Goal: Find specific fact: Find specific fact

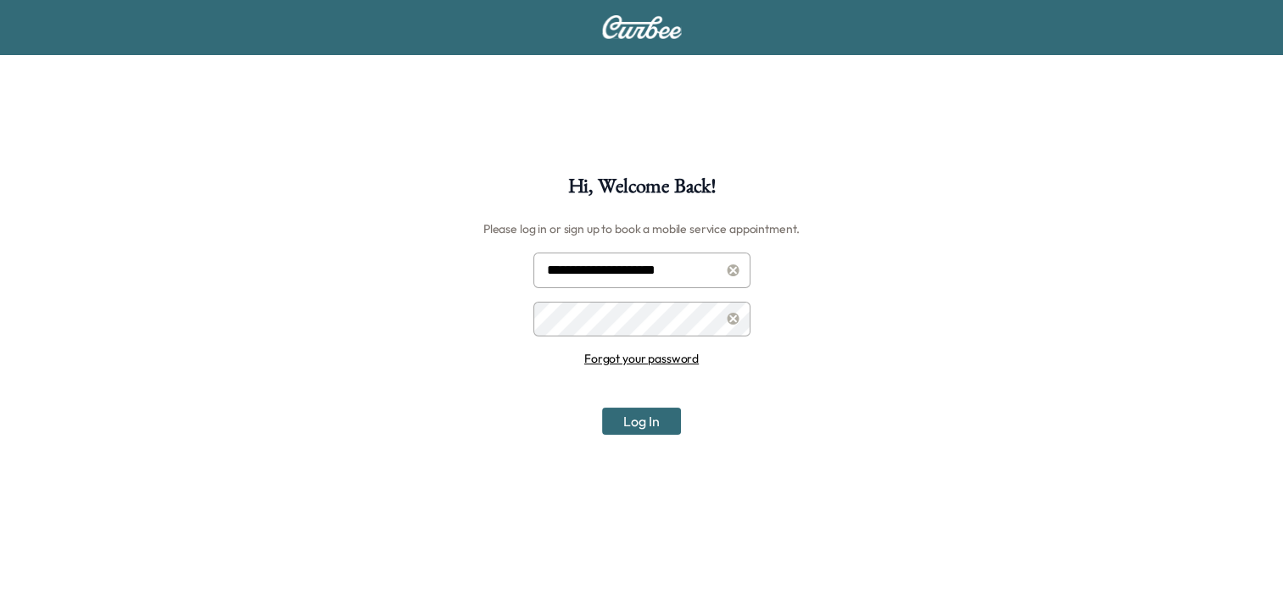
click at [619, 418] on button "Log In" at bounding box center [641, 421] width 79 height 27
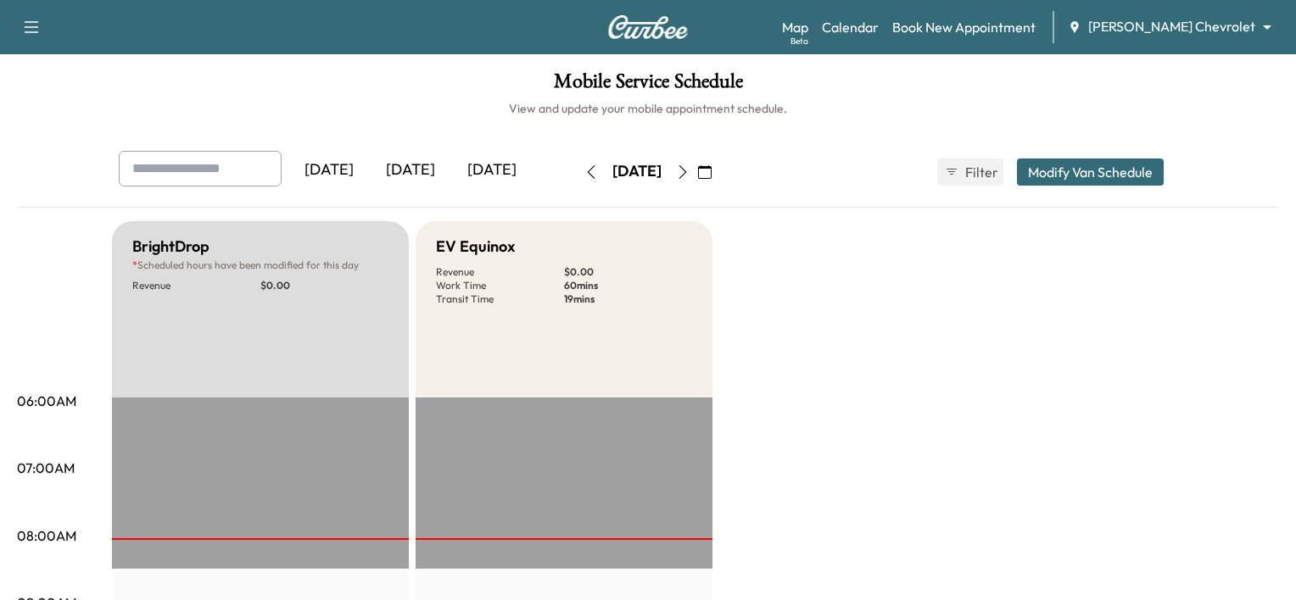
click at [1198, 33] on body "Support Log Out Map Beta Calendar Book New Appointment [PERSON_NAME] Chevrolet …" at bounding box center [648, 300] width 1296 height 600
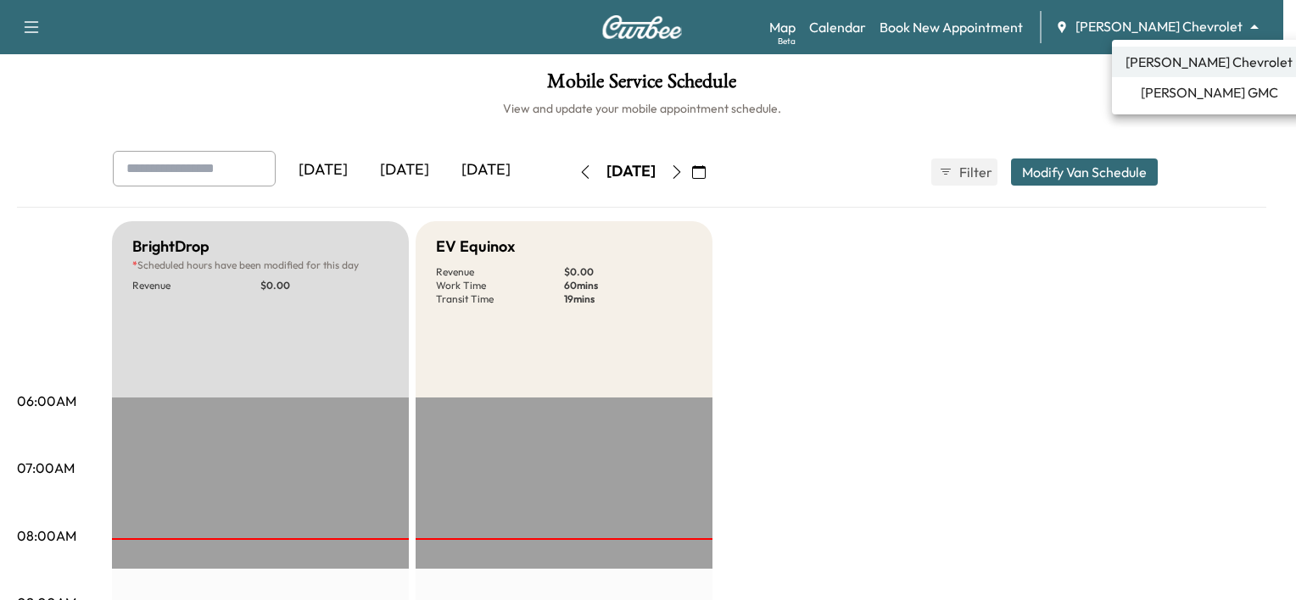
click at [1207, 98] on span "[PERSON_NAME] GMC" at bounding box center [1208, 92] width 137 height 20
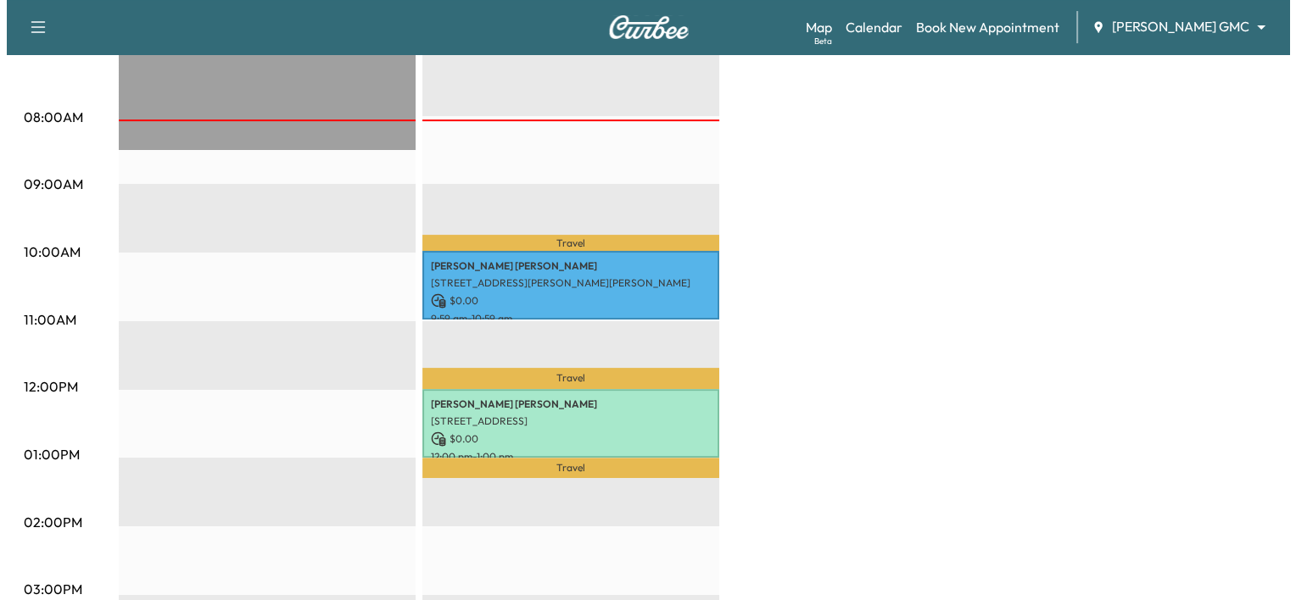
scroll to position [434, 0]
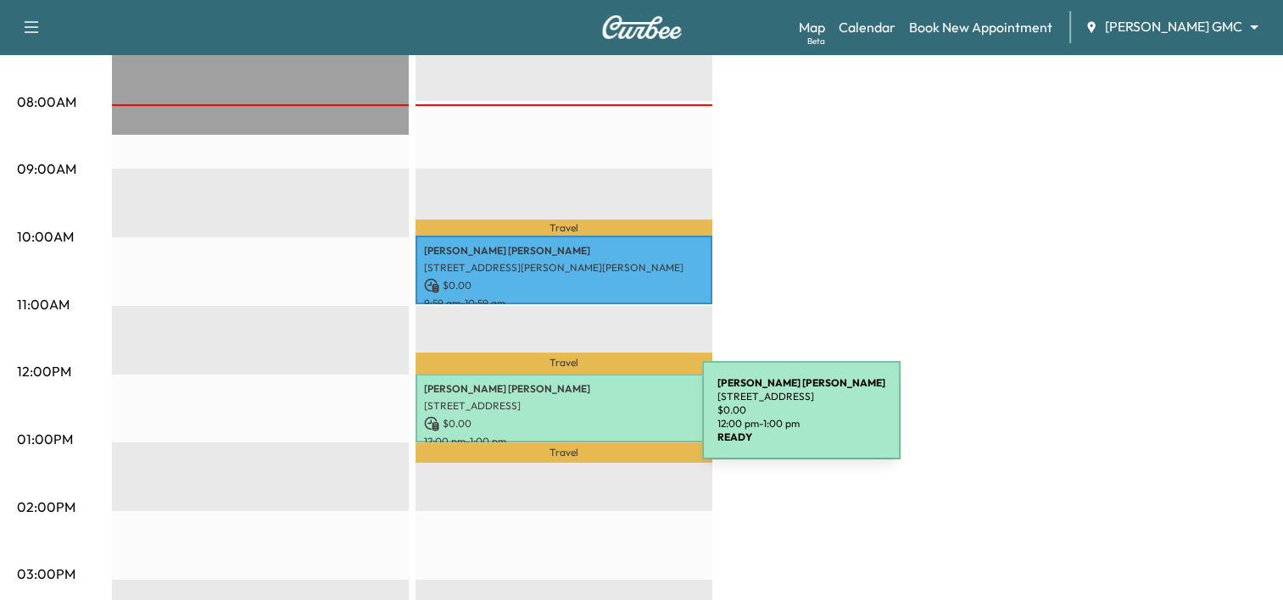
click at [575, 421] on p "$ 0.00" at bounding box center [564, 423] width 280 height 15
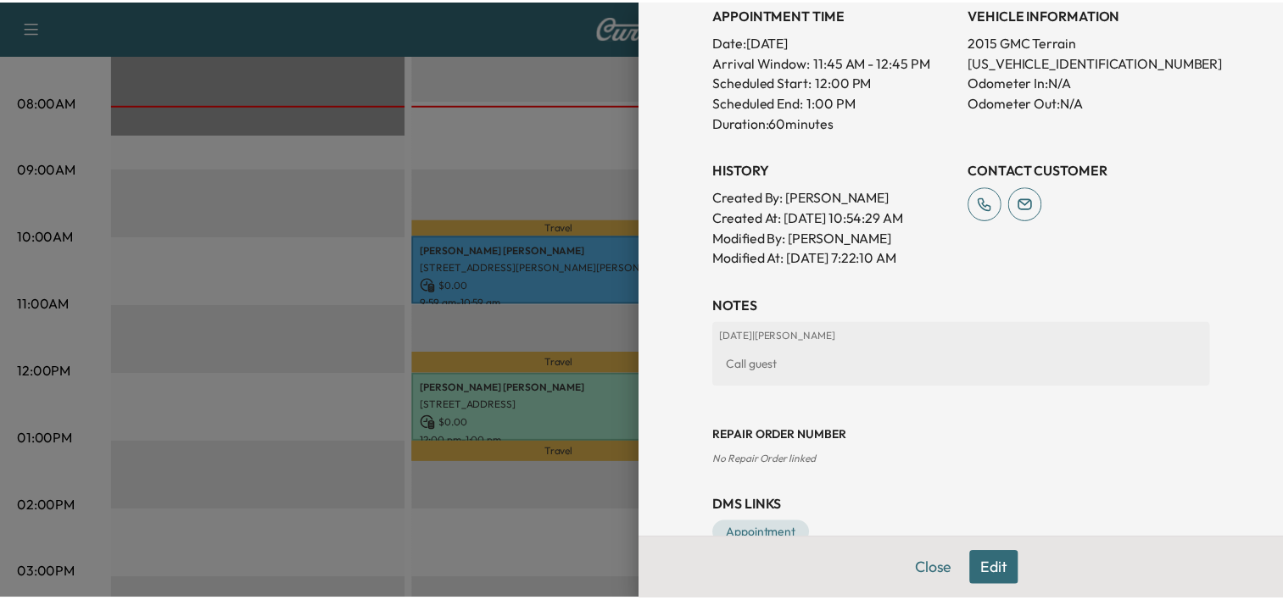
scroll to position [521, 0]
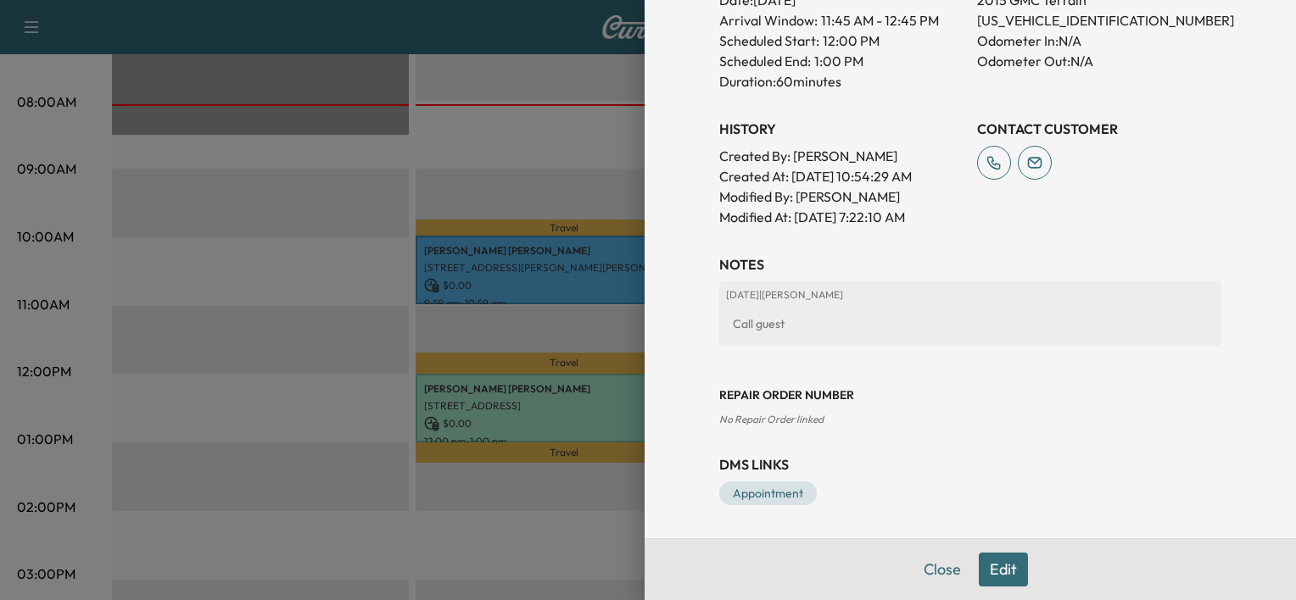
click at [562, 190] on div at bounding box center [648, 300] width 1296 height 600
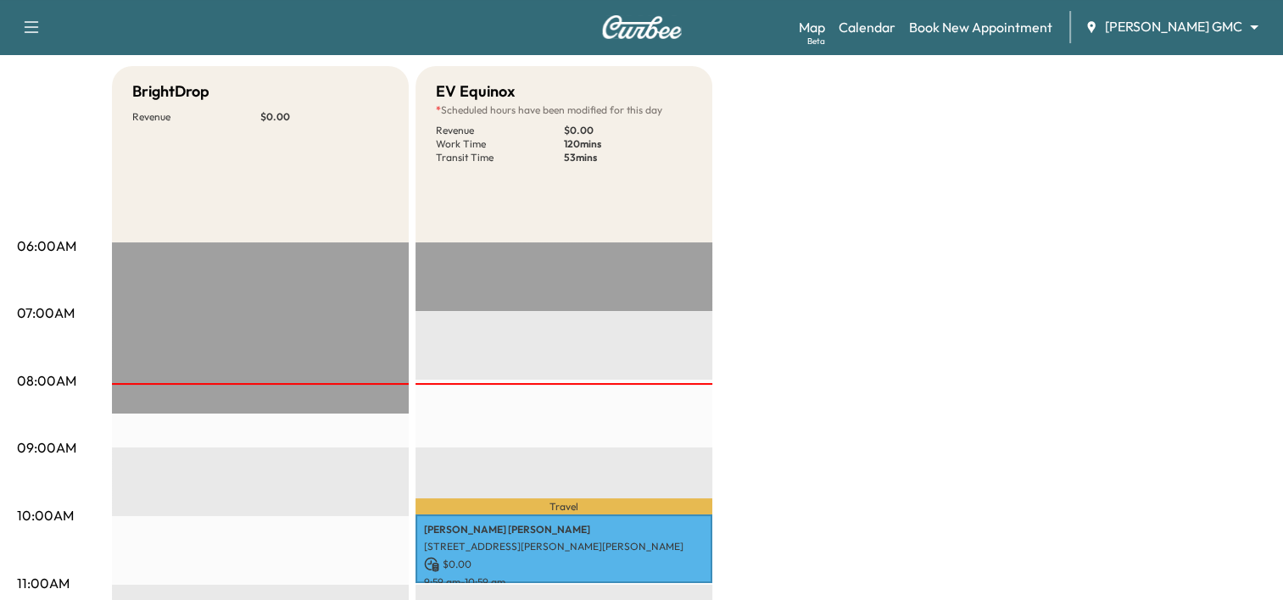
scroll to position [153, 0]
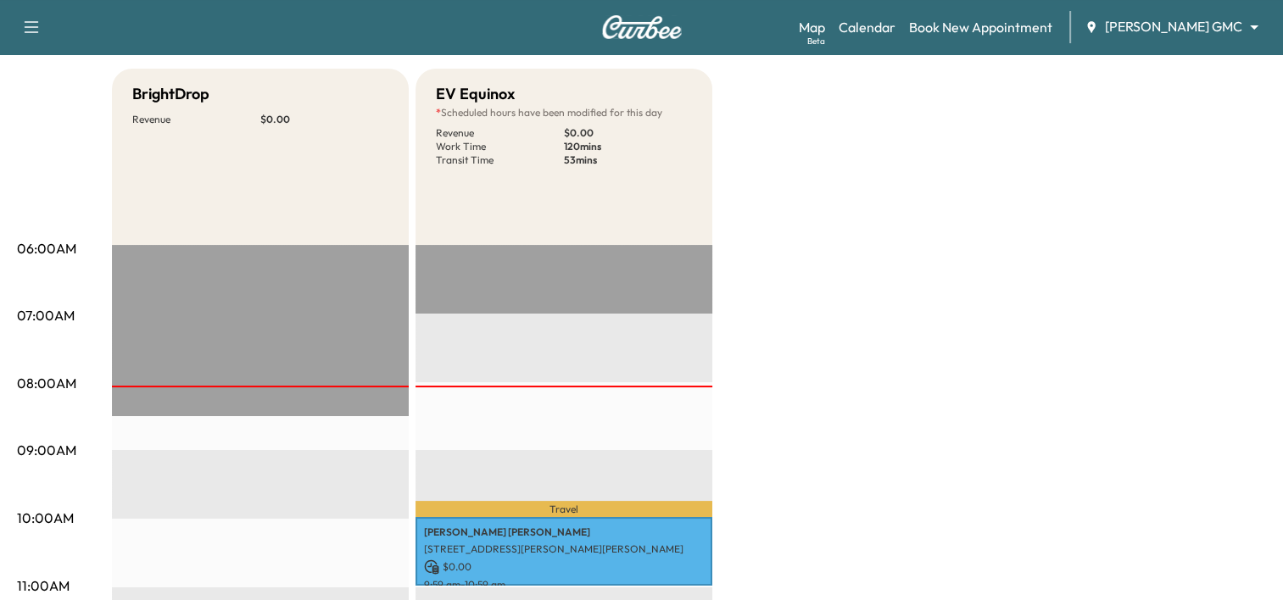
click at [1166, 41] on div "Map Beta Calendar Book New Appointment [PERSON_NAME] GMC ******** ​" at bounding box center [1034, 27] width 471 height 32
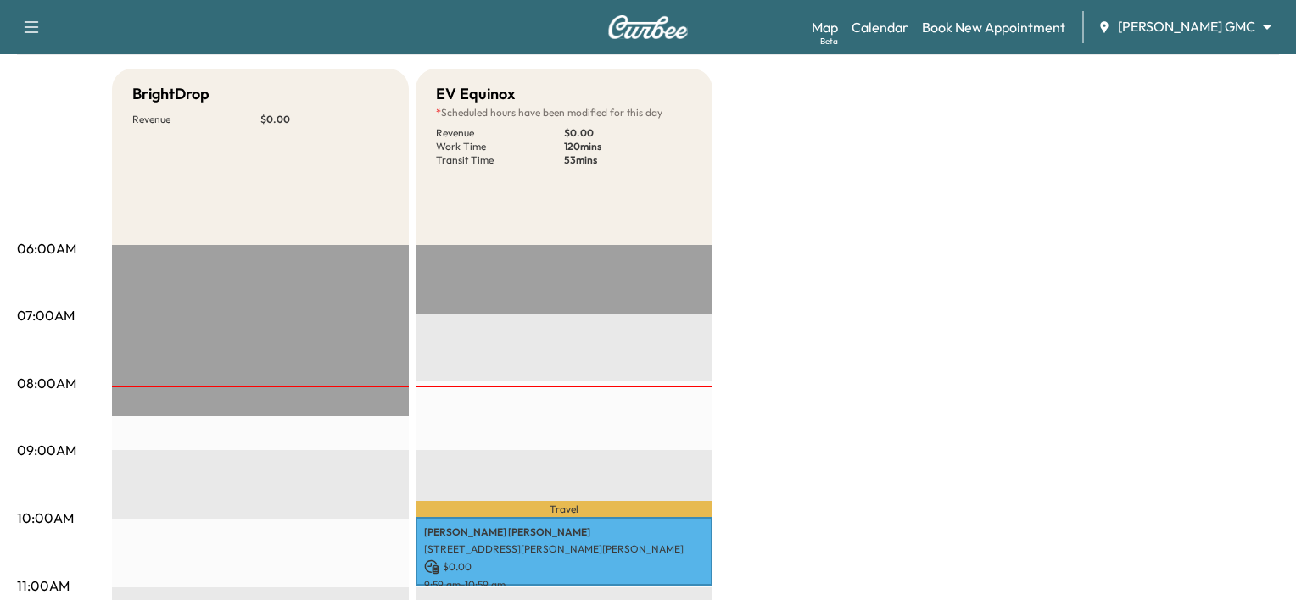
click at [1174, 34] on body "Support Log Out Map Beta Calendar Book New Appointment [PERSON_NAME] GMC ******…" at bounding box center [648, 147] width 1296 height 600
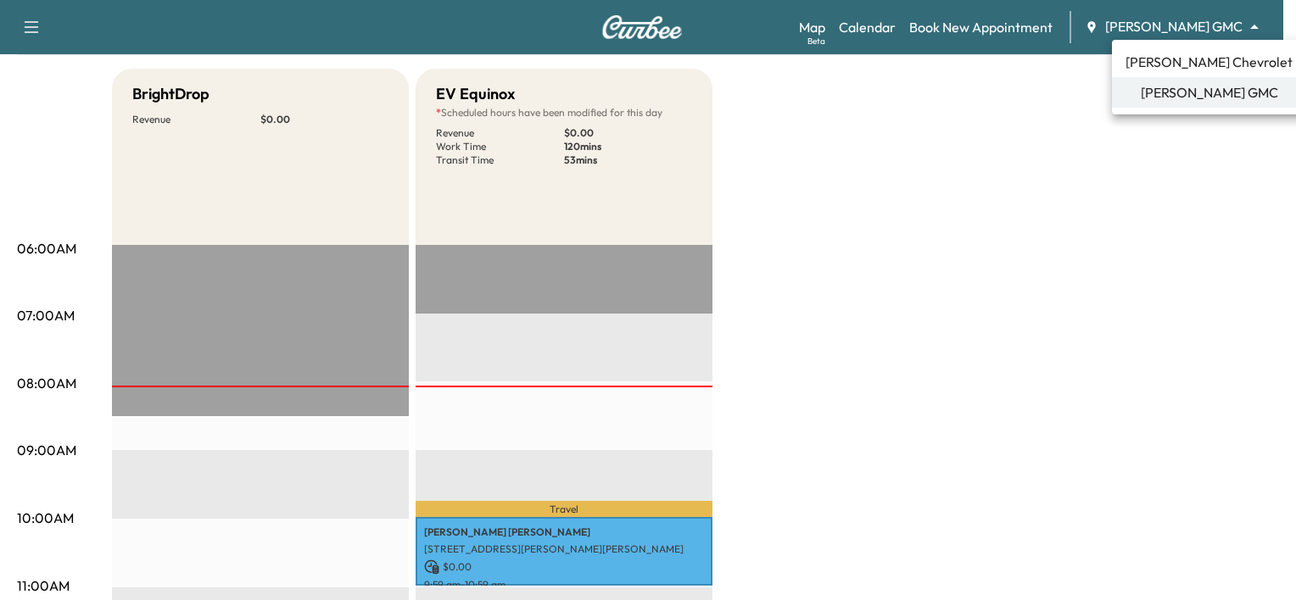
click at [1194, 57] on span "[PERSON_NAME] Chevrolet" at bounding box center [1208, 62] width 167 height 20
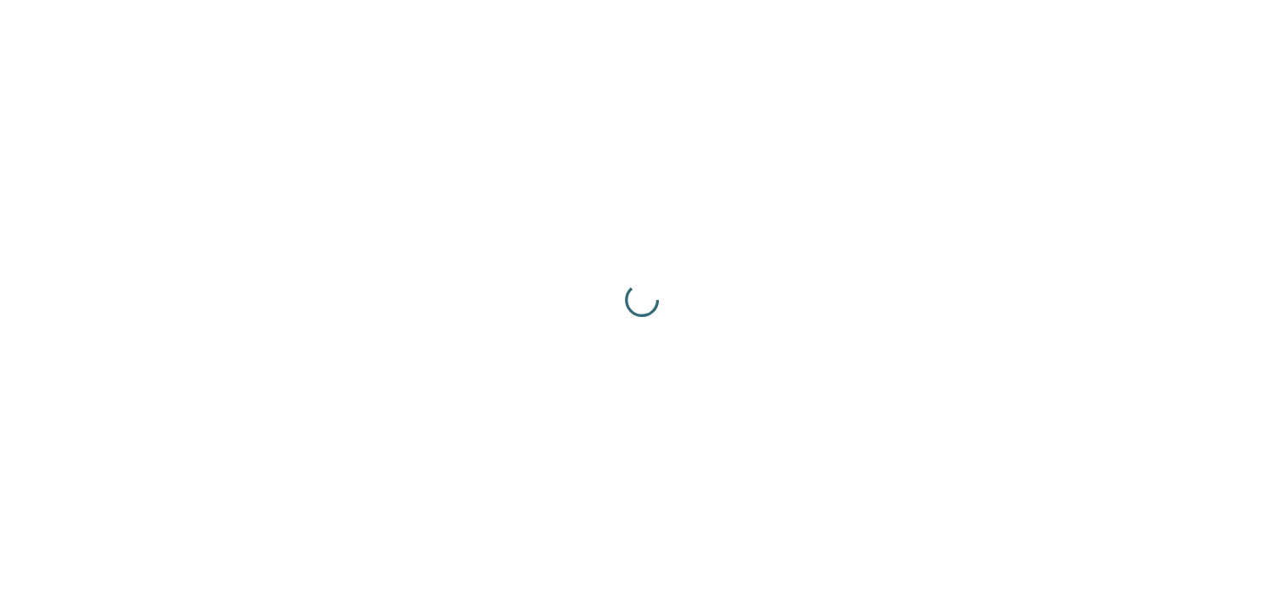
scroll to position [0, 0]
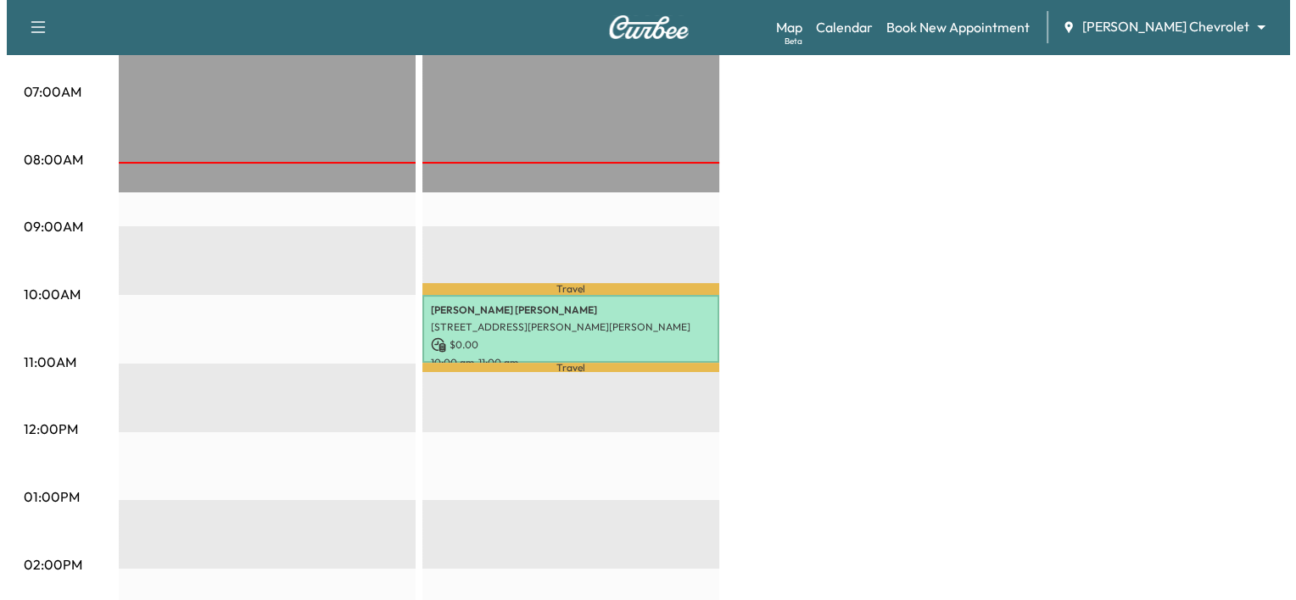
scroll to position [380, 0]
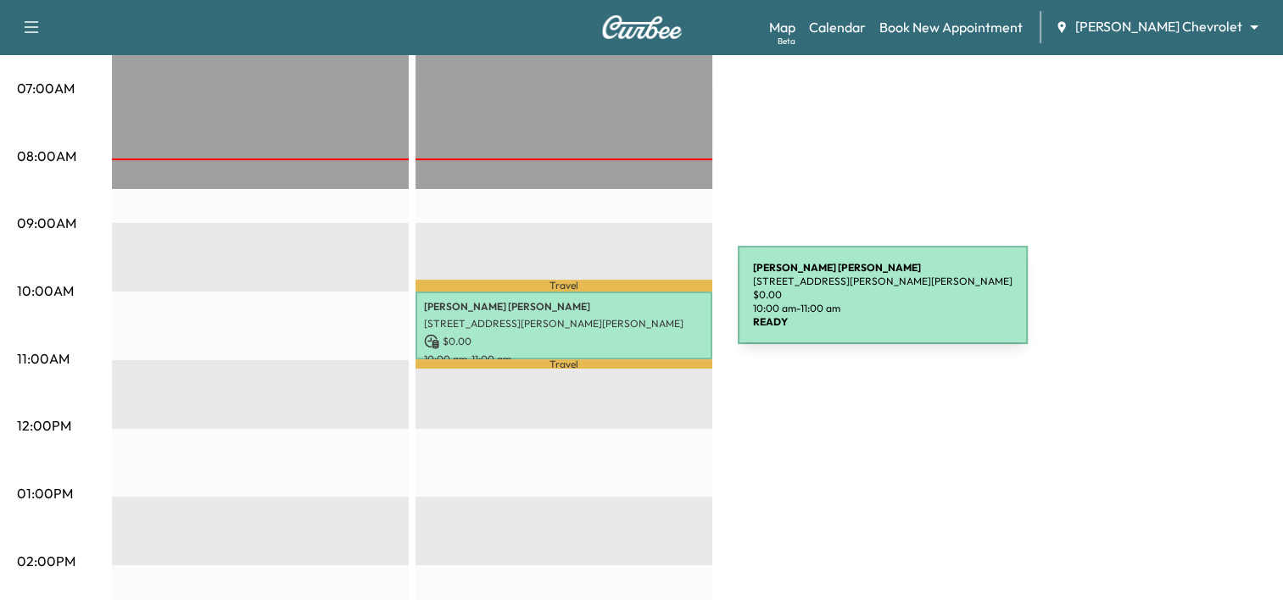
click at [605, 317] on p "[STREET_ADDRESS][PERSON_NAME][PERSON_NAME]" at bounding box center [564, 324] width 280 height 14
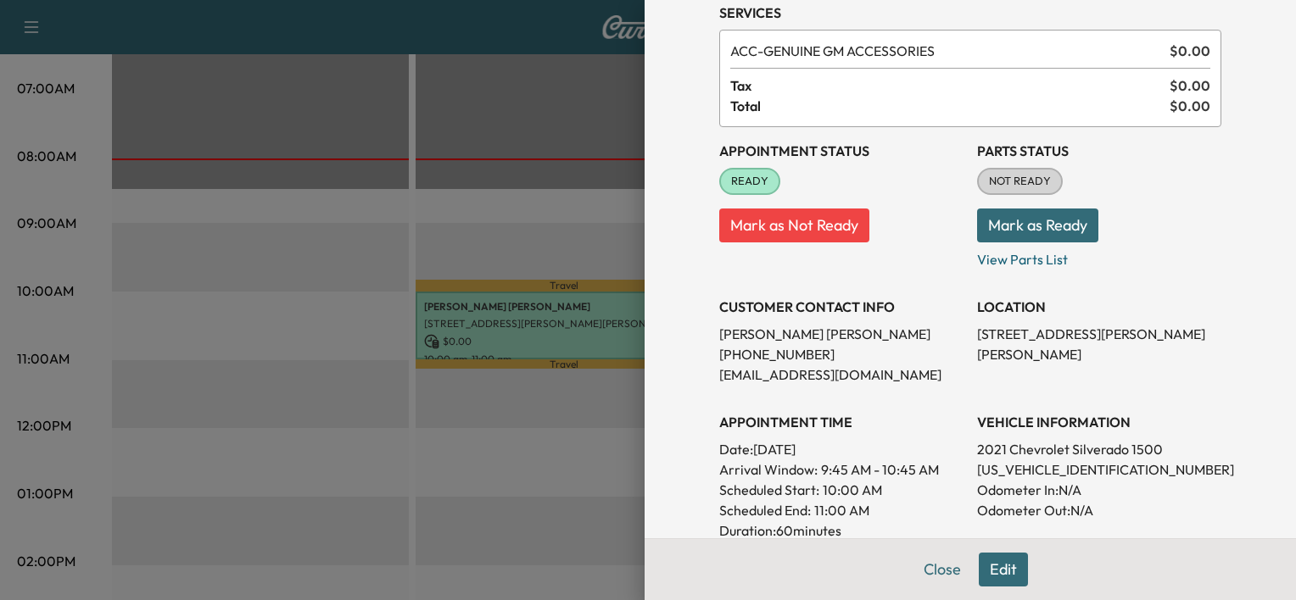
scroll to position [0, 0]
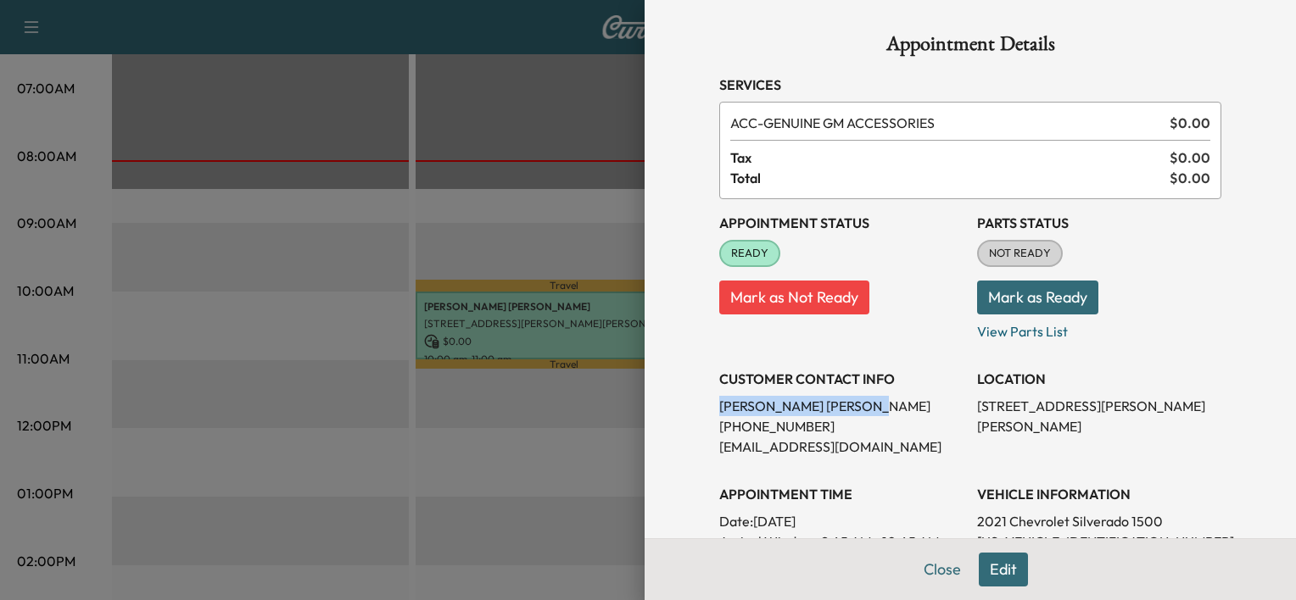
drag, startPoint x: 792, startPoint y: 404, endPoint x: 699, endPoint y: 414, distance: 93.0
click at [699, 414] on div "Appointment Details Services ACC - GENUINE GM ACCESSORIES $ 0.00 Tax $ 0.00 Tot…" at bounding box center [970, 498] width 543 height 996
drag, startPoint x: 786, startPoint y: 404, endPoint x: 683, endPoint y: 422, distance: 105.0
click at [683, 422] on div "Appointment Details Services ACC - GENUINE GM ACCESSORIES $ 0.00 Tax $ 0.00 Tot…" at bounding box center [969, 300] width 651 height 600
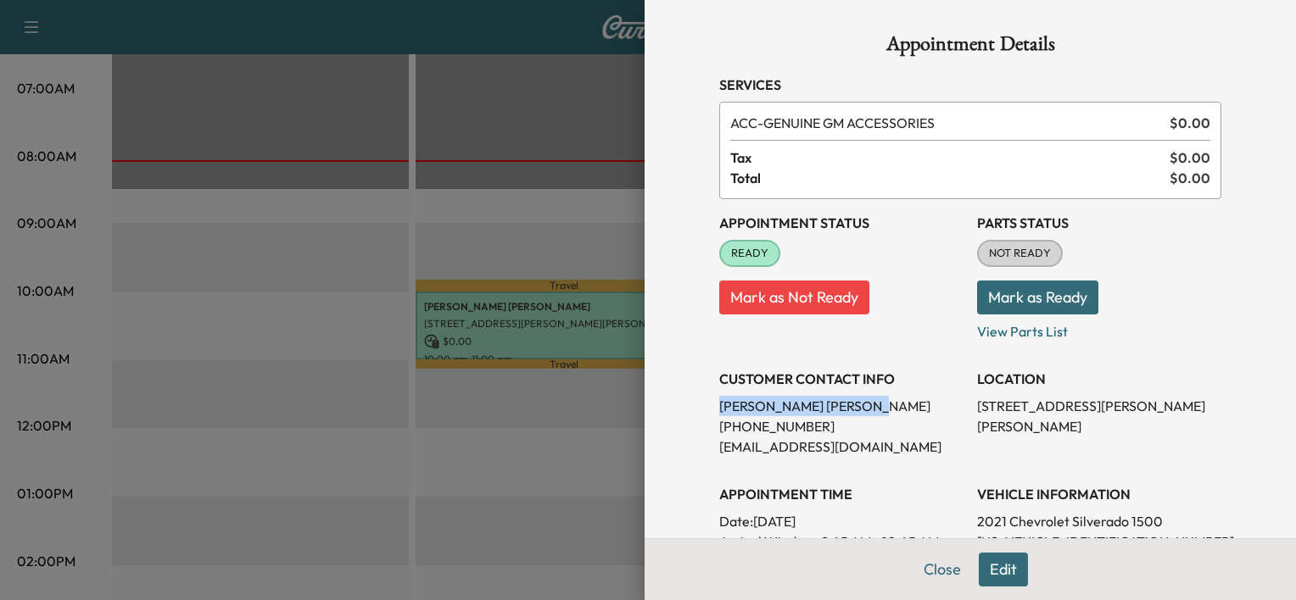
drag, startPoint x: 704, startPoint y: 407, endPoint x: 800, endPoint y: 402, distance: 96.8
click at [800, 402] on div "Appointment Details Services ACC - GENUINE GM ACCESSORIES $ 0.00 Tax $ 0.00 Tot…" at bounding box center [970, 498] width 543 height 996
copy p "[PERSON_NAME]"
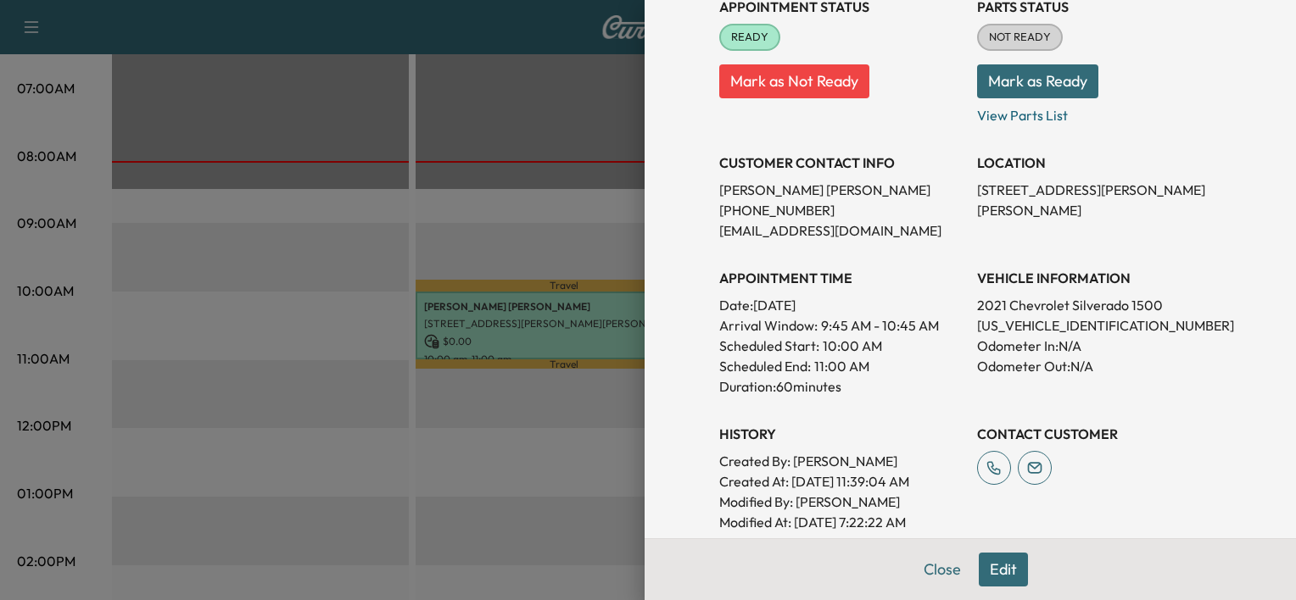
scroll to position [231, 0]
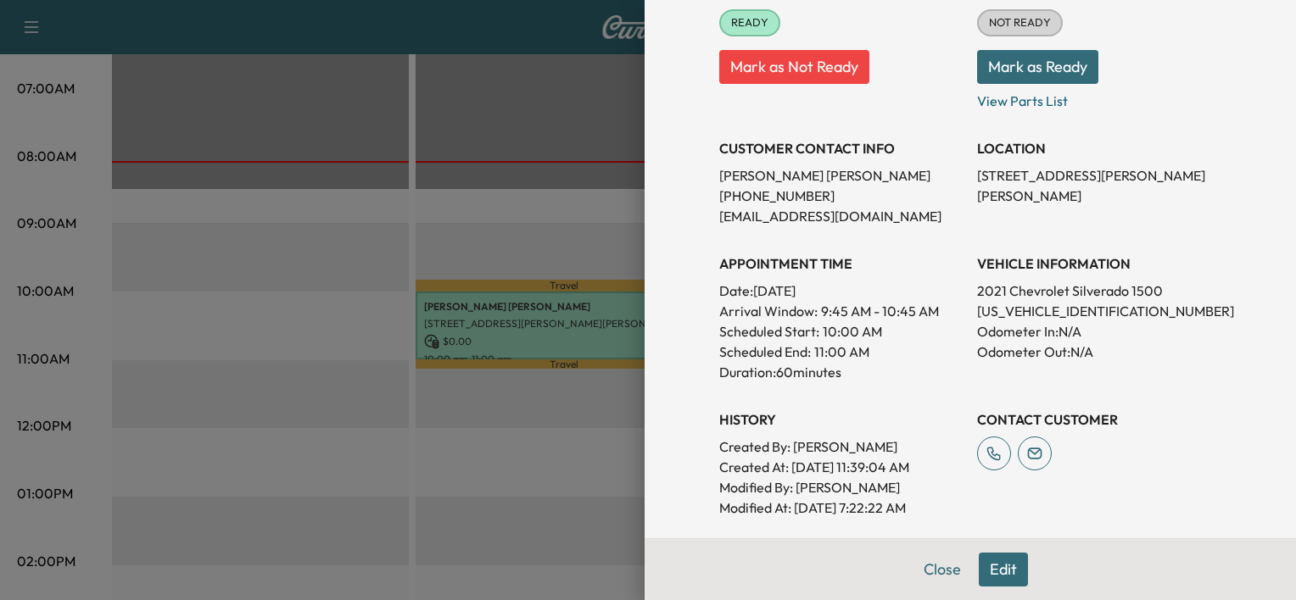
click at [1049, 309] on p "[US_VEHICLE_IDENTIFICATION_NUMBER]" at bounding box center [1099, 311] width 244 height 20
copy p "[US_VEHICLE_IDENTIFICATION_NUMBER]"
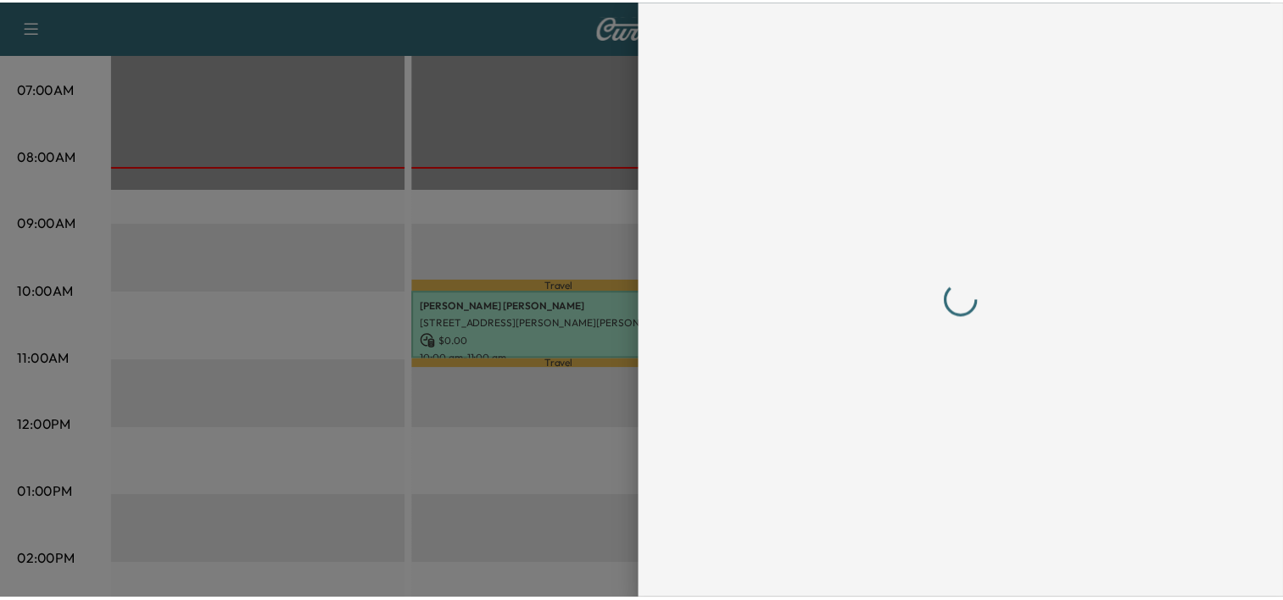
scroll to position [0, 0]
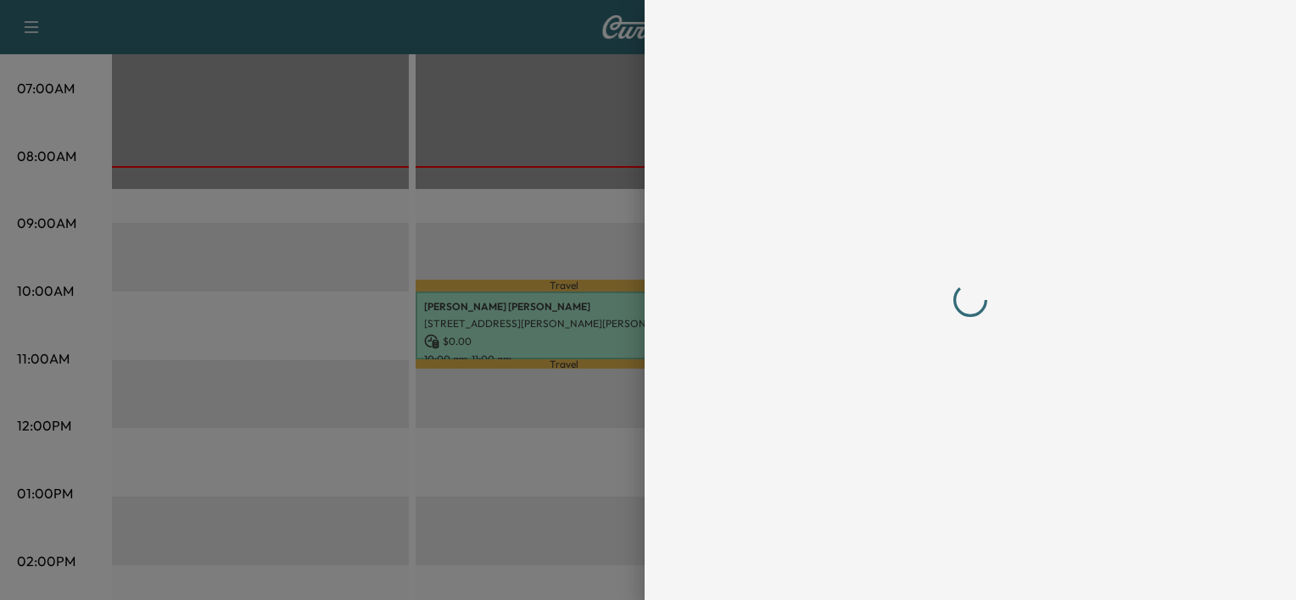
click at [458, 120] on div at bounding box center [648, 300] width 1296 height 600
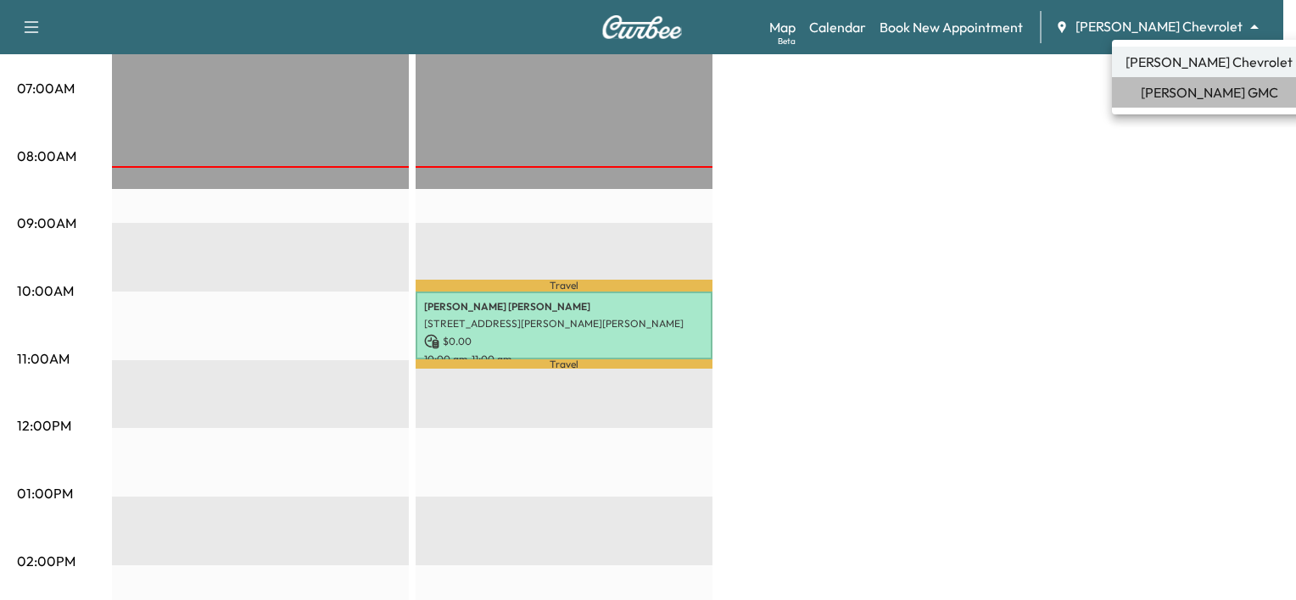
click at [1207, 82] on span "[PERSON_NAME] GMC" at bounding box center [1208, 92] width 137 height 20
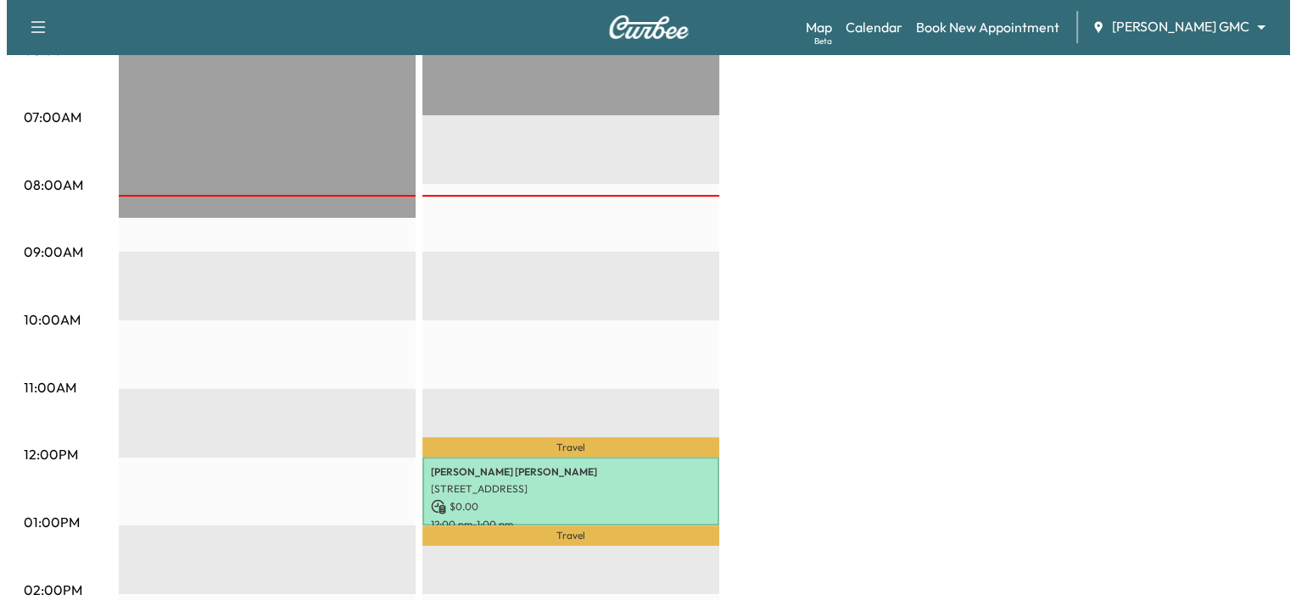
scroll to position [349, 0]
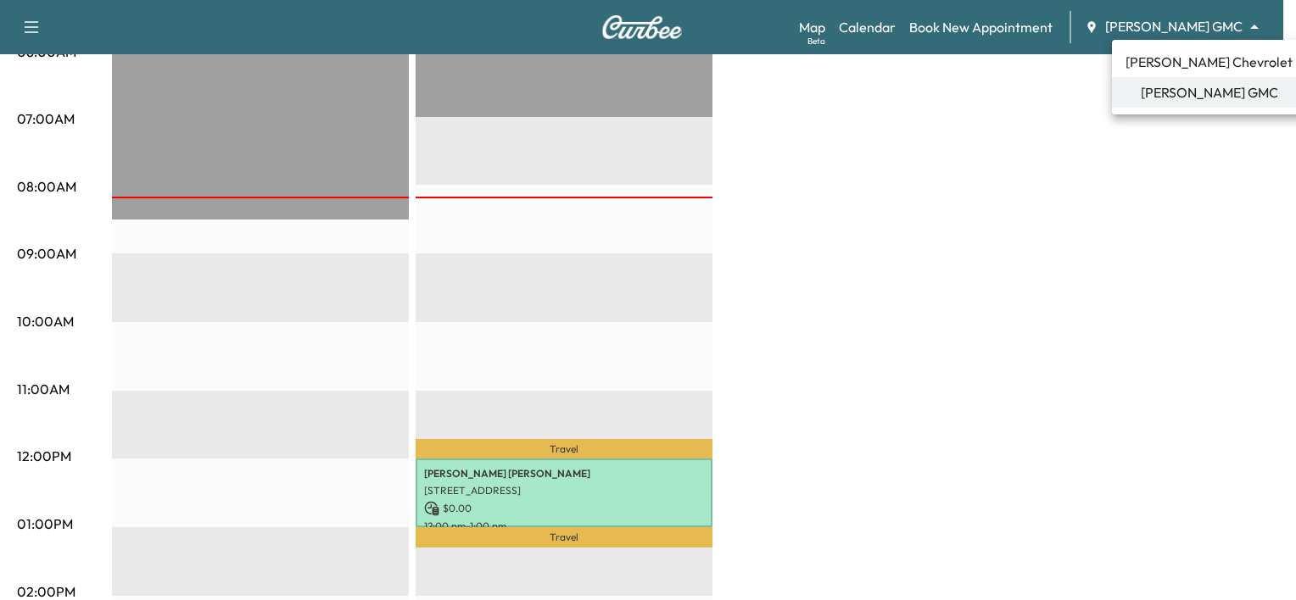
click at [1184, 92] on span "[PERSON_NAME] GMC" at bounding box center [1208, 92] width 137 height 20
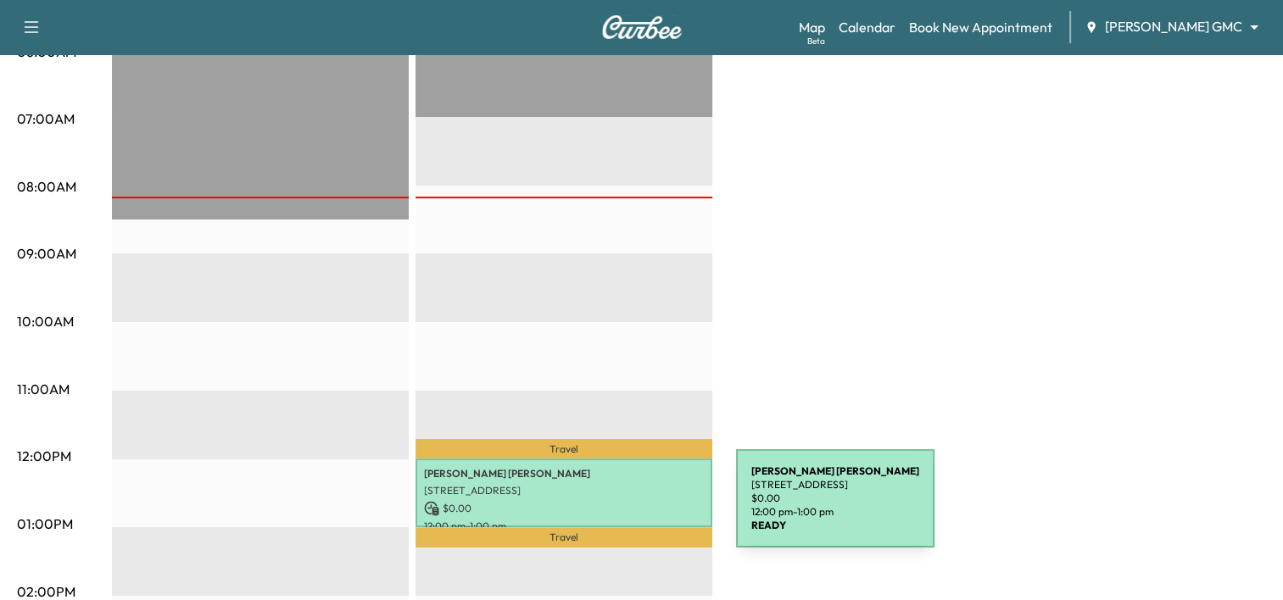
click at [609, 509] on p "$ 0.00" at bounding box center [564, 508] width 280 height 15
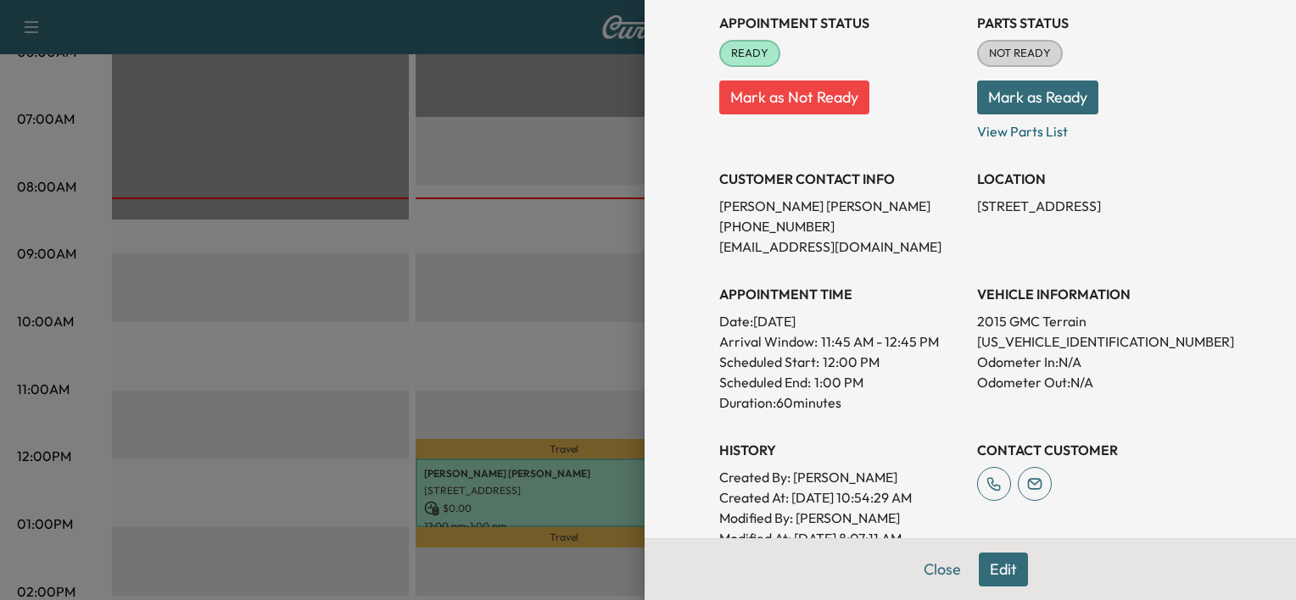
scroll to position [202, 0]
click at [1045, 339] on p "[US_VEHICLE_IDENTIFICATION_NUMBER]" at bounding box center [1099, 340] width 244 height 20
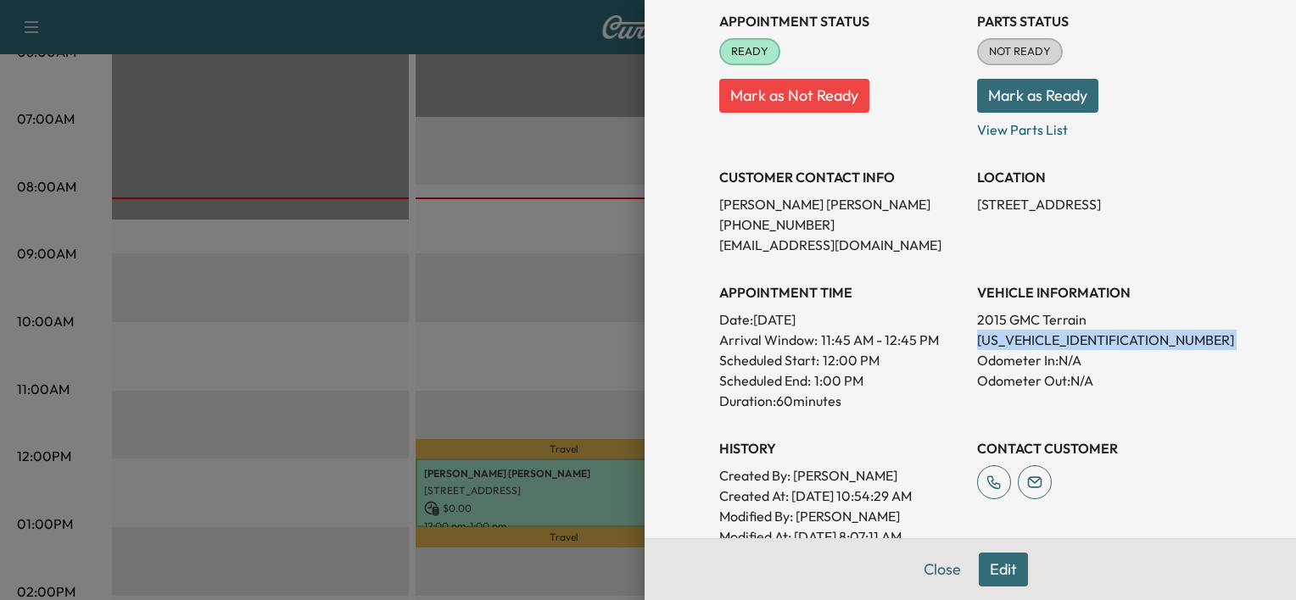
click at [1045, 339] on p "[US_VEHICLE_IDENTIFICATION_NUMBER]" at bounding box center [1099, 340] width 244 height 20
copy p "[US_VEHICLE_IDENTIFICATION_NUMBER]"
